Goal: Complete application form: Complete application form

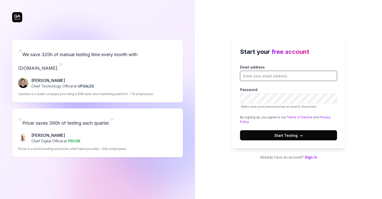
click at [270, 79] on input "Email address" at bounding box center [288, 76] width 97 height 10
type input "[PERSON_NAME][EMAIL_ADDRESS]"
click at [315, 138] on button "Start Testing →" at bounding box center [288, 135] width 97 height 10
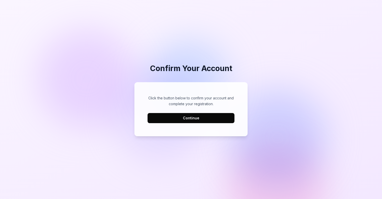
click at [188, 118] on button "Continue" at bounding box center [191, 118] width 87 height 10
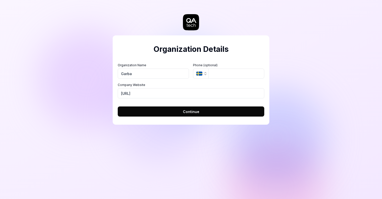
type input "Garba"
click at [204, 114] on button "Continue" at bounding box center [191, 111] width 147 height 10
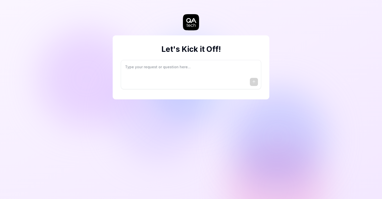
type textarea "*"
type textarea "I"
type textarea "*"
type textarea "I"
type textarea "*"
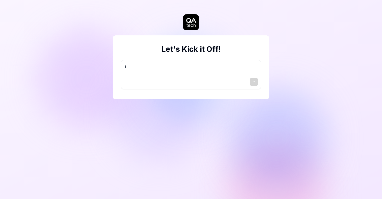
type textarea "I w"
type textarea "*"
type textarea "I wa"
type textarea "*"
type textarea "I wan"
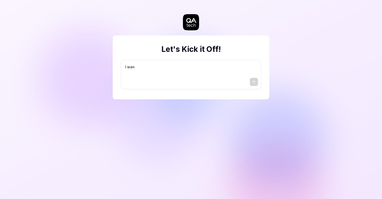
type textarea "*"
type textarea "I want"
type textarea "*"
type textarea "I want"
type textarea "*"
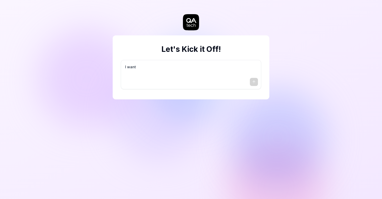
type textarea "I want a"
type textarea "*"
type textarea "I want a"
type textarea "*"
type textarea "I want a g"
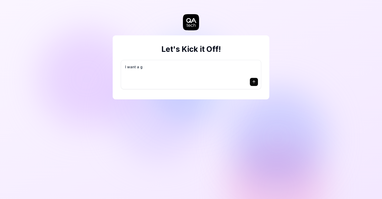
type textarea "*"
type textarea "I want a go"
type textarea "*"
type textarea "I want a goo"
type textarea "*"
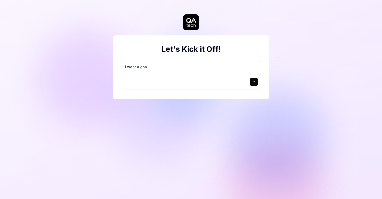
type textarea "I want a good"
type textarea "*"
type textarea "I want a good"
type textarea "*"
type textarea "I want a good t"
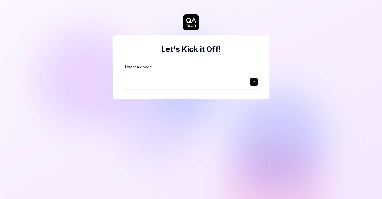
type textarea "*"
type textarea "I want a good te"
type textarea "*"
type textarea "I want a good tes"
type textarea "*"
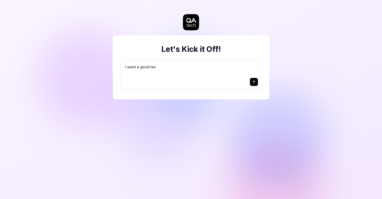
type textarea "I want a good test"
type textarea "*"
type textarea "I want a good test"
type textarea "*"
type textarea "I want a good test s"
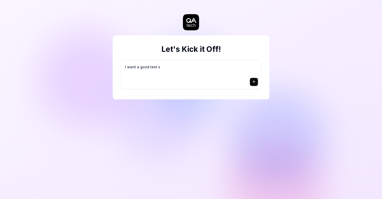
type textarea "*"
type textarea "I want a good test se"
type textarea "*"
type textarea "I want a good test set"
type textarea "*"
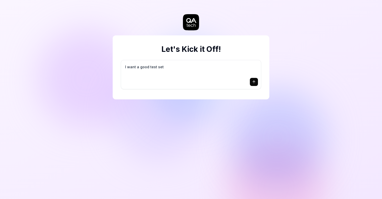
type textarea "I want a good test setu"
type textarea "*"
type textarea "I want a good test setup"
type textarea "*"
type textarea "I want a good test setup"
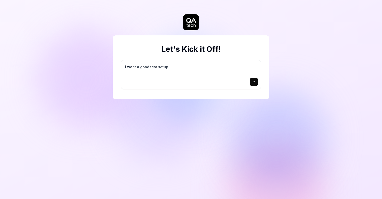
type textarea "*"
type textarea "I want a good test setup f"
type textarea "*"
type textarea "I want a good test setup fo"
type textarea "*"
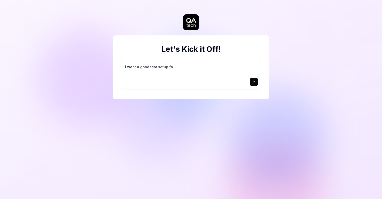
type textarea "I want a good test setup for"
type textarea "*"
type textarea "I want a good test setup for"
type textarea "*"
type textarea "I want a good test setup for m"
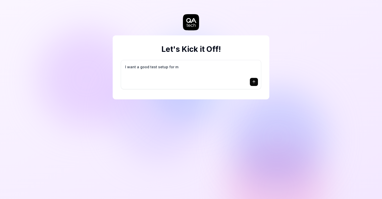
type textarea "*"
type textarea "I want a good test setup for my"
type textarea "*"
type textarea "I want a good test setup for my"
type textarea "*"
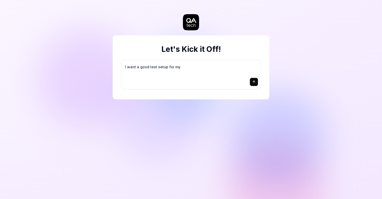
type textarea "I want a good test setup for my s"
type textarea "*"
type textarea "I want a good test setup for my si"
type textarea "*"
type textarea "I want a good test setup for my sit"
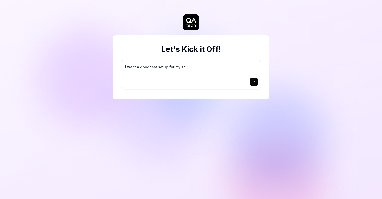
type textarea "*"
type textarea "I want a good test setup for my site"
type textarea "*"
type textarea "I want a good test setup for my site"
type textarea "*"
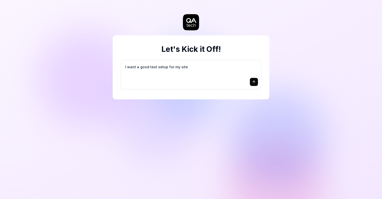
type textarea "I want a good test setup for my site -"
type textarea "*"
type textarea "I want a good test setup for my site -"
type textarea "*"
type textarea "I want a good test setup for my site - h"
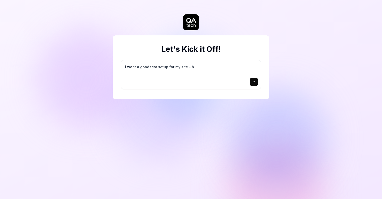
type textarea "*"
type textarea "I want a good test setup for my site - he"
type textarea "*"
type textarea "I want a good test setup for my site - hel"
type textarea "*"
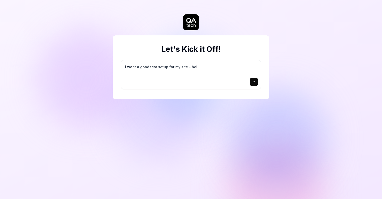
type textarea "I want a good test setup for my site - help"
type textarea "*"
type textarea "I want a good test setup for my site - help"
type textarea "*"
type textarea "I want a good test setup for my site - help m"
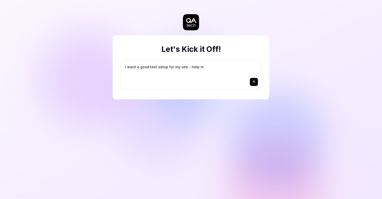
type textarea "*"
type textarea "I want a good test setup for my site - help me"
type textarea "*"
type textarea "I want a good test setup for my site - help me"
type textarea "*"
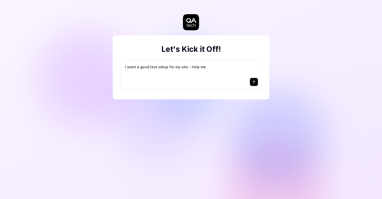
type textarea "I want a good test setup for my site - help me c"
type textarea "*"
type textarea "I want a good test setup for my site - help me cr"
type textarea "*"
type textarea "I want a good test setup for my site - help me cre"
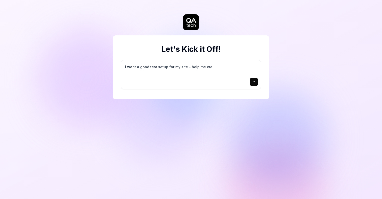
type textarea "*"
type textarea "I want a good test setup for my site - help me crea"
type textarea "*"
type textarea "I want a good test setup for my site - help me creat"
type textarea "*"
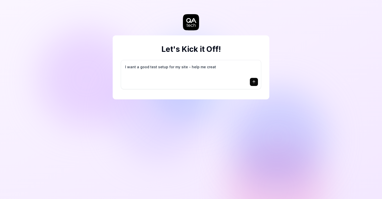
type textarea "I want a good test setup for my site - help me create"
type textarea "*"
type textarea "I want a good test setup for my site - help me create"
type textarea "*"
type textarea "I want a good test setup for my site - help me create t"
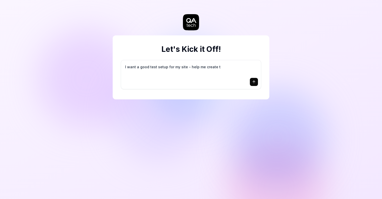
type textarea "*"
type textarea "I want a good test setup for my site - help me create th"
type textarea "*"
type textarea "I want a good test setup for my site - help me create the"
type textarea "*"
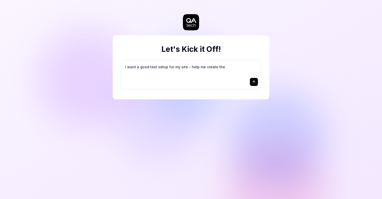
type textarea "I want a good test setup for my site - help me create the"
type textarea "*"
type textarea "I want a good test setup for my site - help me create the f"
type textarea "*"
type textarea "I want a good test setup for my site - help me create the fi"
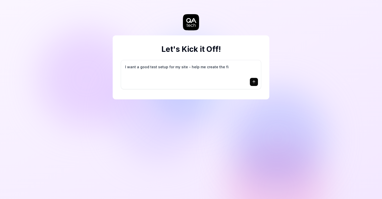
type textarea "*"
type textarea "I want a good test setup for my site - help me create the fir"
type textarea "*"
type textarea "I want a good test setup for my site - help me create the firs"
type textarea "*"
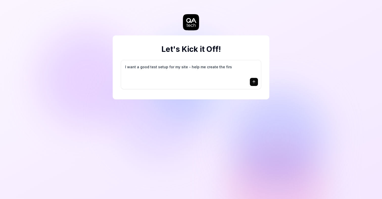
type textarea "I want a good test setup for my site - help me create the first"
type textarea "*"
type textarea "I want a good test setup for my site - help me create the first"
type textarea "*"
type textarea "I want a good test setup for my site - help me create the first 3"
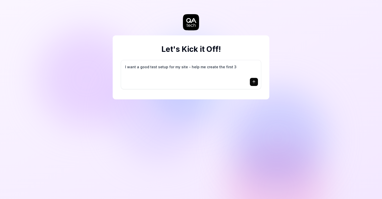
type textarea "*"
type textarea "I want a good test setup for my site - help me create the first 3-"
type textarea "*"
type textarea "I want a good test setup for my site - help me create the first 3-5"
type textarea "*"
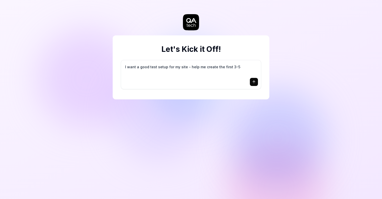
type textarea "I want a good test setup for my site - help me create the first 3-5"
type textarea "*"
type textarea "I want a good test setup for my site - help me create the first 3-5 t"
type textarea "*"
type textarea "I want a good test setup for my site - help me create the first 3-5 te"
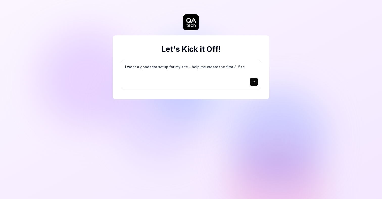
type textarea "*"
type textarea "I want a good test setup for my site - help me create the first 3-5 tes"
type textarea "*"
type textarea "I want a good test setup for my site - help me create the first 3-5 test"
type textarea "*"
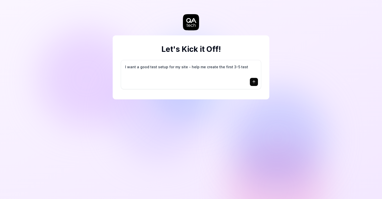
type textarea "I want a good test setup for my site - help me create the first 3-5 test"
type textarea "*"
type textarea "I want a good test setup for my site - help me create the first 3-5 test c"
type textarea "*"
type textarea "I want a good test setup for my site - help me create the first 3-5 test ca"
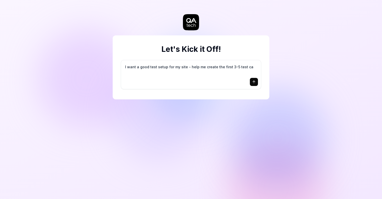
type textarea "*"
type textarea "I want a good test setup for my site - help me create the first 3-5 test cas"
type textarea "*"
type textarea "I want a good test setup for my site - help me create the first 3-5 test case"
type textarea "*"
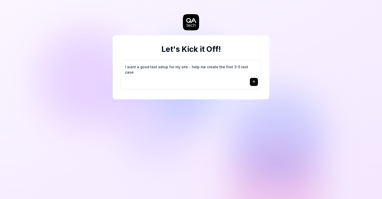
type textarea "I want a good test setup for my site - help me create the first 3-5 test cases"
click at [254, 84] on button "submit" at bounding box center [254, 82] width 8 height 8
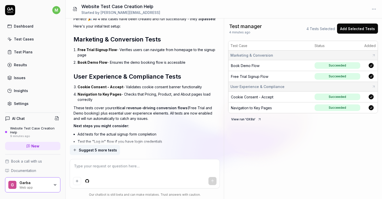
scroll to position [428, 0]
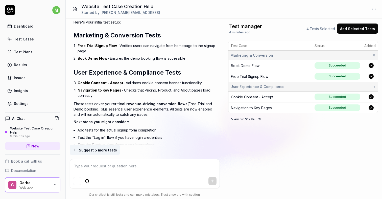
click at [128, 68] on h2 "User Experience & Compliance Tests" at bounding box center [145, 72] width 143 height 9
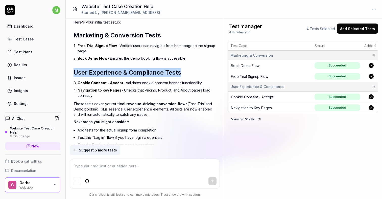
click at [128, 68] on h2 "User Experience & Compliance Tests" at bounding box center [145, 72] width 143 height 9
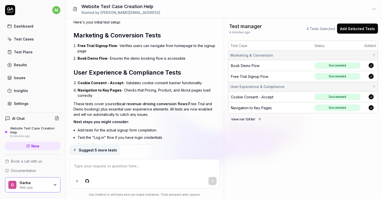
click at [130, 79] on li "Cookie Consent - Accept - Validates cookie consent banner functionality" at bounding box center [147, 82] width 139 height 7
click at [130, 89] on li "Navigation to Key Pages - Checks that Pricing, Product, and About pages load co…" at bounding box center [147, 92] width 139 height 13
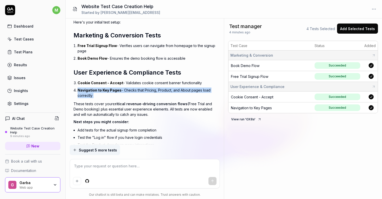
click at [130, 89] on li "Navigation to Key Pages - Checks that Pricing, Product, and About pages load co…" at bounding box center [147, 92] width 139 height 13
click at [144, 88] on li "Navigation to Key Pages - Checks that Pricing, Product, and About pages load co…" at bounding box center [147, 92] width 139 height 13
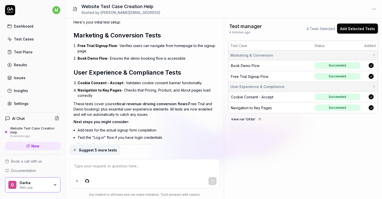
click at [140, 101] on p "These tests cover your critical revenue-driving conversion flows (Free Trial an…" at bounding box center [145, 109] width 143 height 16
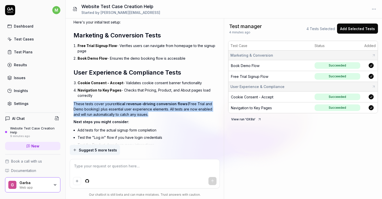
click at [140, 101] on p "These tests cover your critical revenue-driving conversion flows (Free Trial an…" at bounding box center [145, 109] width 143 height 16
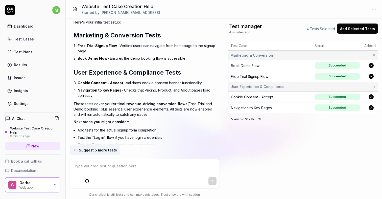
click at [156, 101] on p "These tests cover your critical revenue-driving conversion flows (Free Trial an…" at bounding box center [145, 109] width 143 height 16
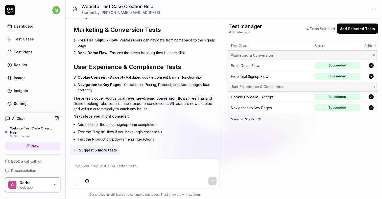
scroll to position [451, 0]
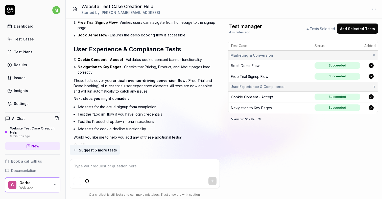
click at [156, 103] on li "Add tests for the actual signup form completion" at bounding box center [147, 106] width 139 height 7
click at [156, 111] on li "Test the "Log in" flow if you have login credentials" at bounding box center [147, 114] width 139 height 7
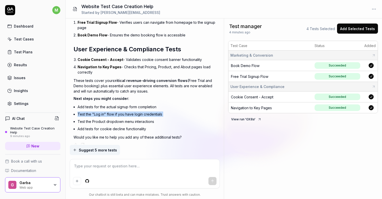
click at [156, 111] on li "Test the "Log in" flow if you have login credentials" at bounding box center [147, 114] width 139 height 7
click at [158, 118] on li "Test the Product dropdown menu interactions" at bounding box center [147, 121] width 139 height 7
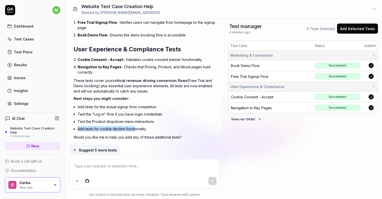
click at [136, 125] on li "Add tests for cookie decline functionality" at bounding box center [147, 128] width 139 height 7
click at [147, 125] on li "Add tests for cookie decline functionality" at bounding box center [147, 128] width 139 height 7
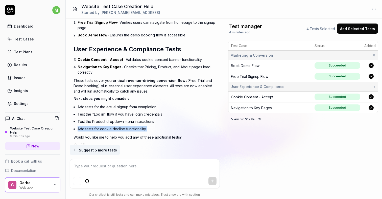
click at [147, 125] on li "Add tests for cookie decline functionality" at bounding box center [147, 128] width 139 height 7
click at [120, 165] on textarea at bounding box center [145, 168] width 144 height 13
type textarea "*"
type textarea "D"
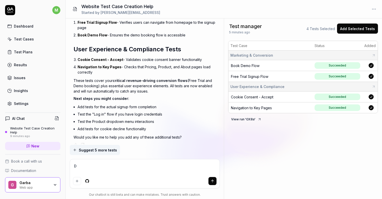
type textarea "*"
type textarea "Do"
type textarea "*"
type textarea "Do"
type textarea "*"
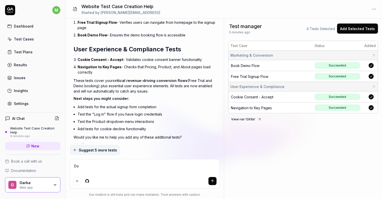
type textarea "Do a"
type textarea "*"
type textarea "Do a"
type textarea "*"
type textarea "Do a t"
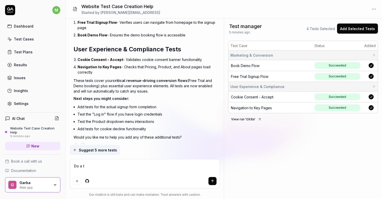
type textarea "*"
type textarea "Do a te"
type textarea "*"
type textarea "Do a tes"
type textarea "*"
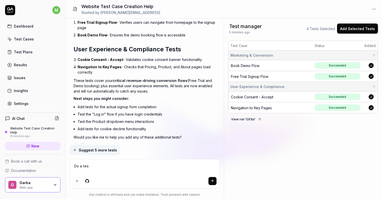
type textarea "Do a test"
type textarea "*"
type textarea "Do a test"
type textarea "*"
type textarea "Do a test f"
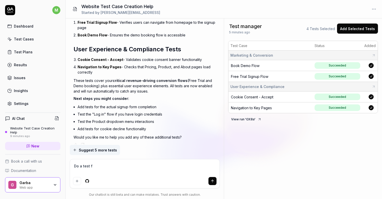
type textarea "*"
type textarea "Do a test for"
type textarea "*"
type textarea "Do a test for"
type textarea "*"
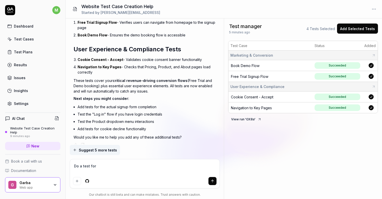
type textarea "Do a test for t"
type textarea "*"
type textarea "Do a test for th"
type textarea "*"
type textarea "Do a test for the"
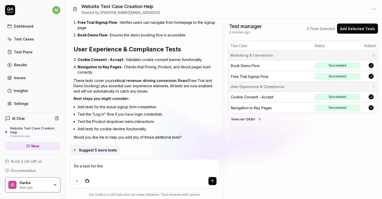
type textarea "*"
type textarea "Do a test for the"
type textarea "*"
type textarea "Do a test for the s"
type textarea "*"
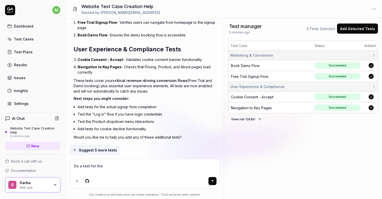
type textarea "Do a test for the a"
type textarea "*"
type textarea "Do a test for the ac"
type textarea "*"
type textarea "Do a test for the act"
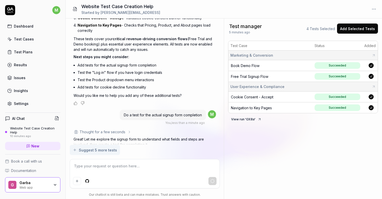
scroll to position [506, 0]
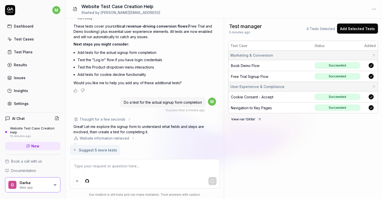
click at [129, 124] on p "Great! Let me explore the signup form to understand what fields and steps are i…" at bounding box center [145, 129] width 143 height 11
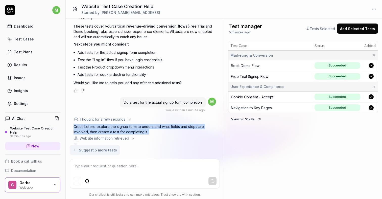
click at [129, 124] on p "Great! Let me explore the signup form to understand what fields and steps are i…" at bounding box center [145, 129] width 143 height 11
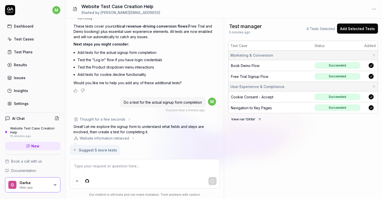
click at [157, 124] on p "Great! Let me explore the signup form to understand what fields and steps are i…" at bounding box center [145, 129] width 143 height 11
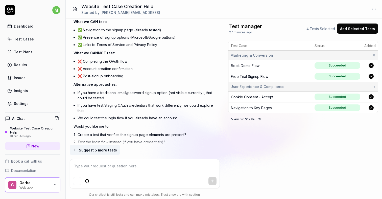
scroll to position [809, 0]
